Goal: Task Accomplishment & Management: Manage account settings

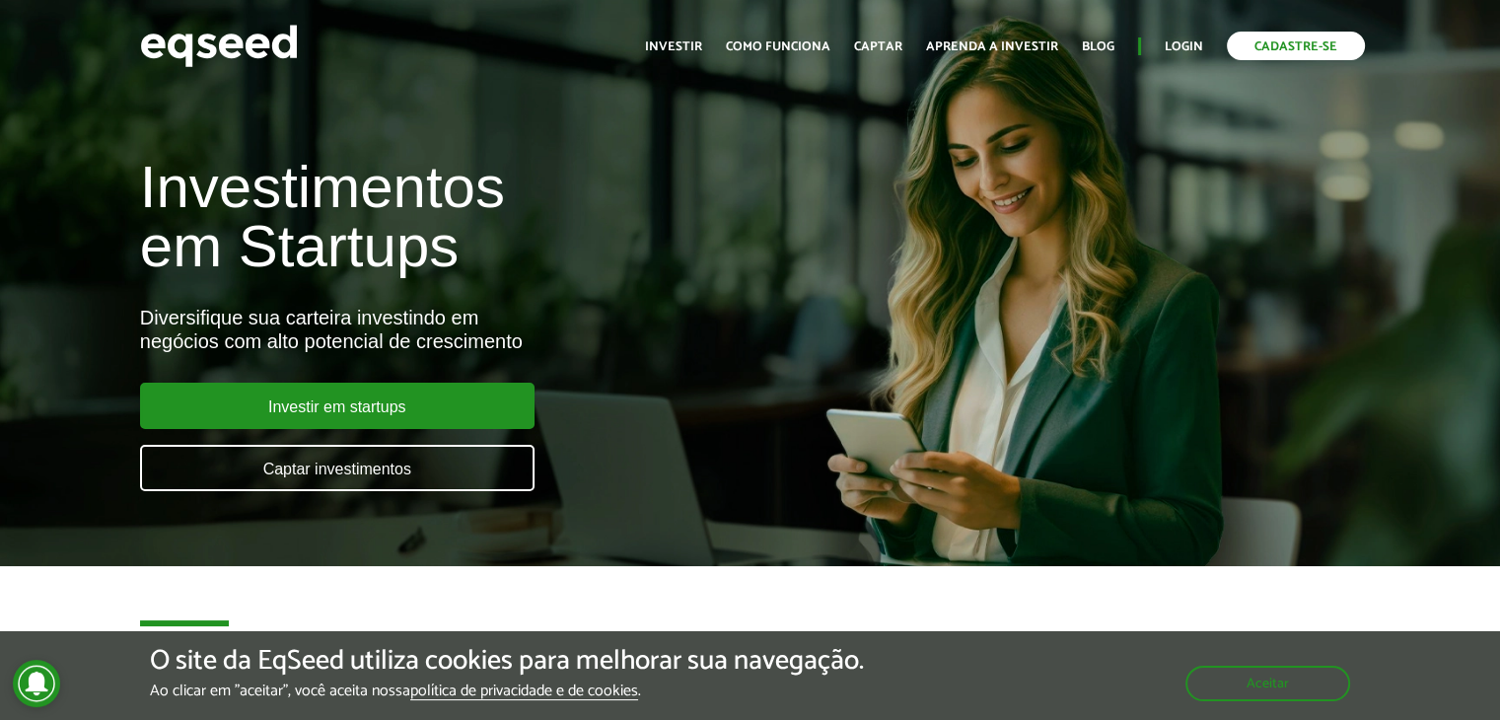
click at [1274, 45] on link "Cadastre-se" at bounding box center [1296, 46] width 138 height 29
click at [1175, 42] on link "Login" at bounding box center [1184, 46] width 38 height 13
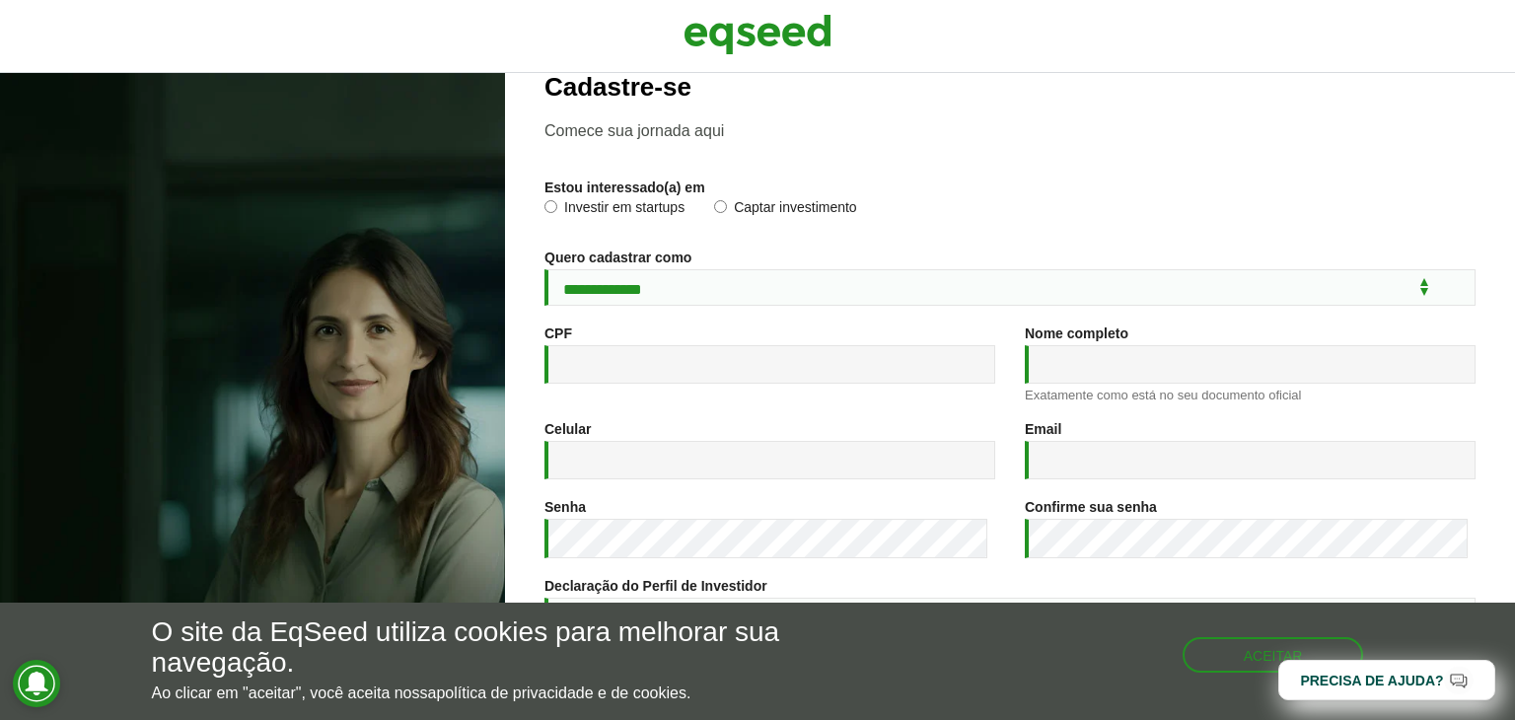
scroll to position [32, 0]
